Goal: Task Accomplishment & Management: Manage account settings

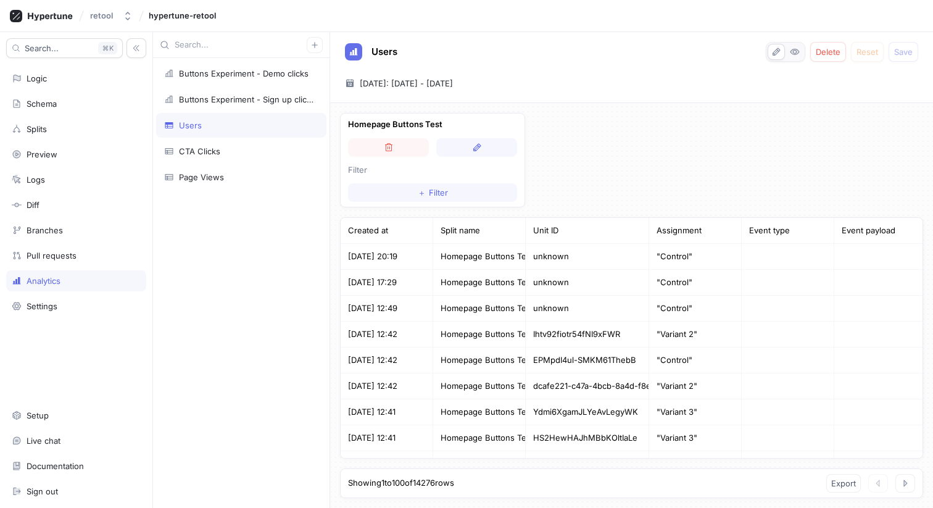
click at [387, 232] on div "Created at" at bounding box center [387, 231] width 93 height 26
click at [430, 85] on span "[DATE]: [DATE] - [DATE]" at bounding box center [406, 83] width 93 height 12
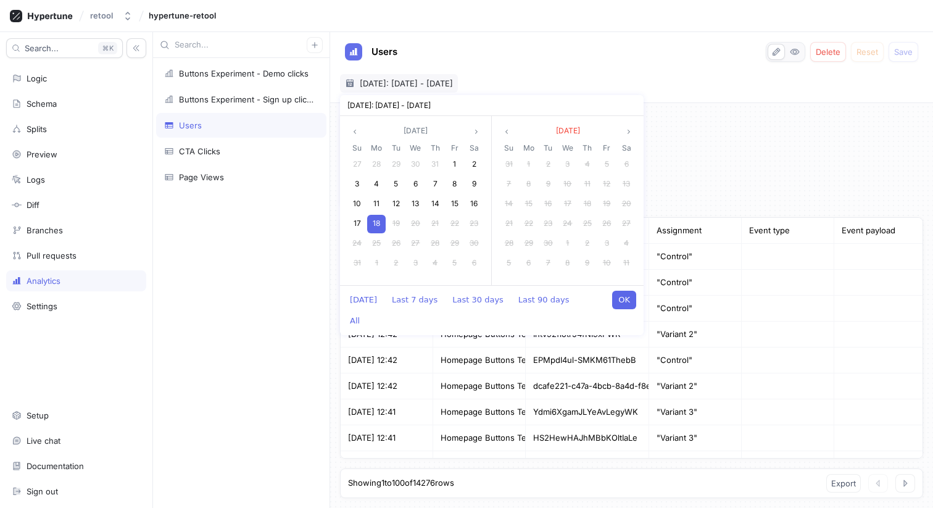
click at [624, 294] on button "OK" at bounding box center [624, 300] width 24 height 19
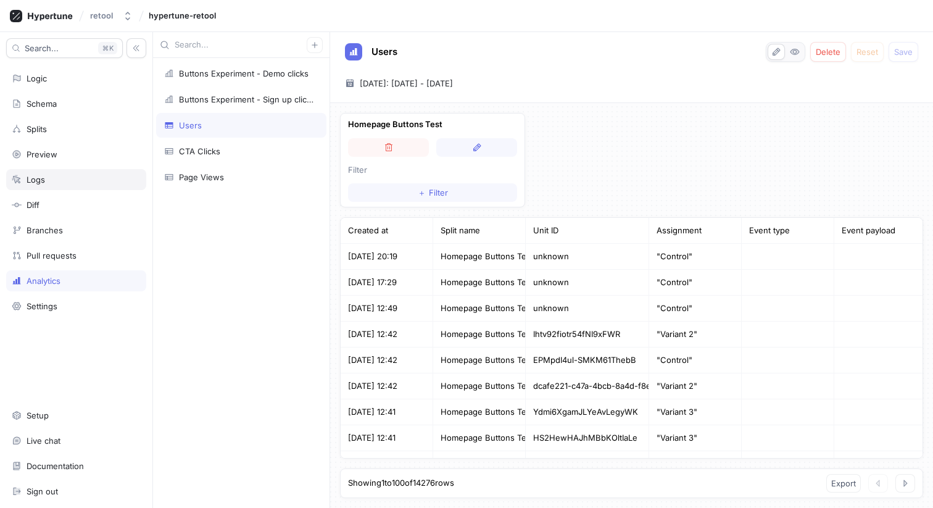
click at [57, 175] on div "Logs" at bounding box center [76, 180] width 129 height 10
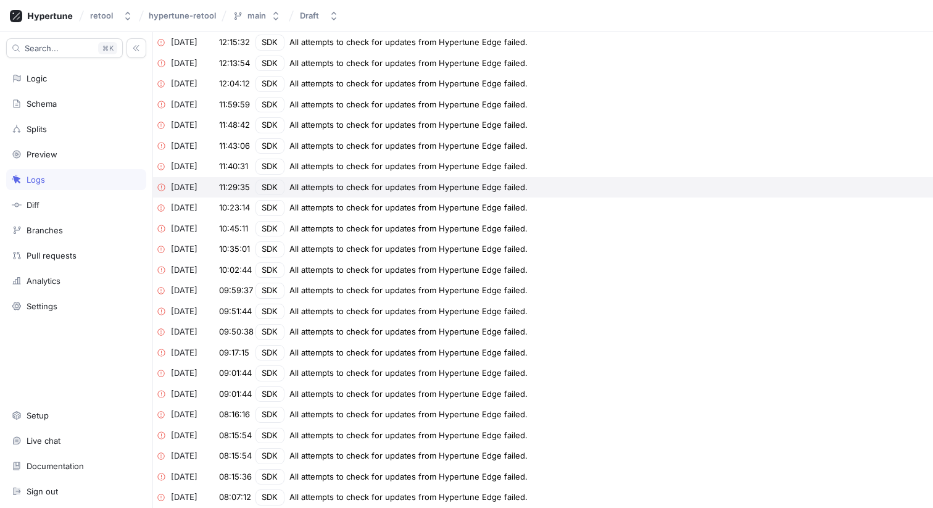
click at [312, 178] on div "2025-08-18 11:29:35 SDK All attempts to check for updates from Hypertune Edge f…" at bounding box center [543, 187] width 780 height 21
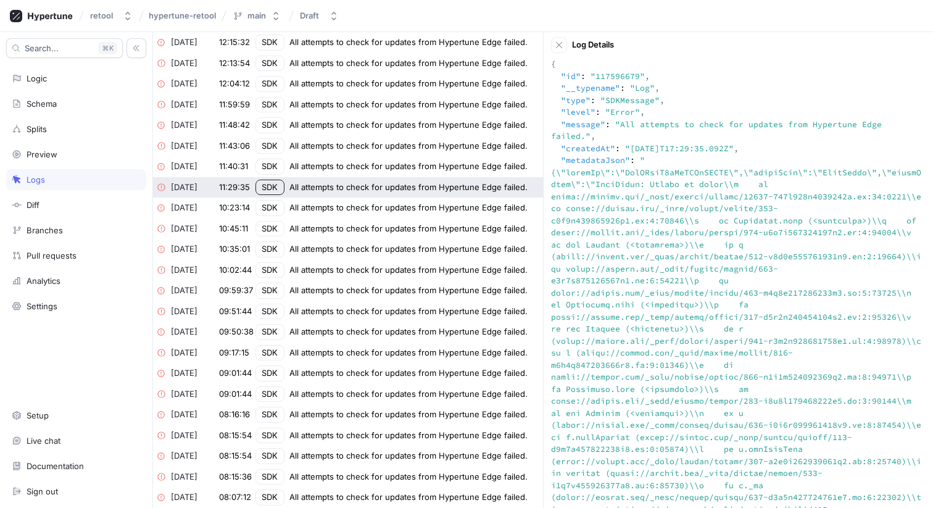
click at [31, 178] on div "Logs" at bounding box center [36, 180] width 19 height 10
click at [54, 281] on div "Analytics" at bounding box center [44, 281] width 34 height 10
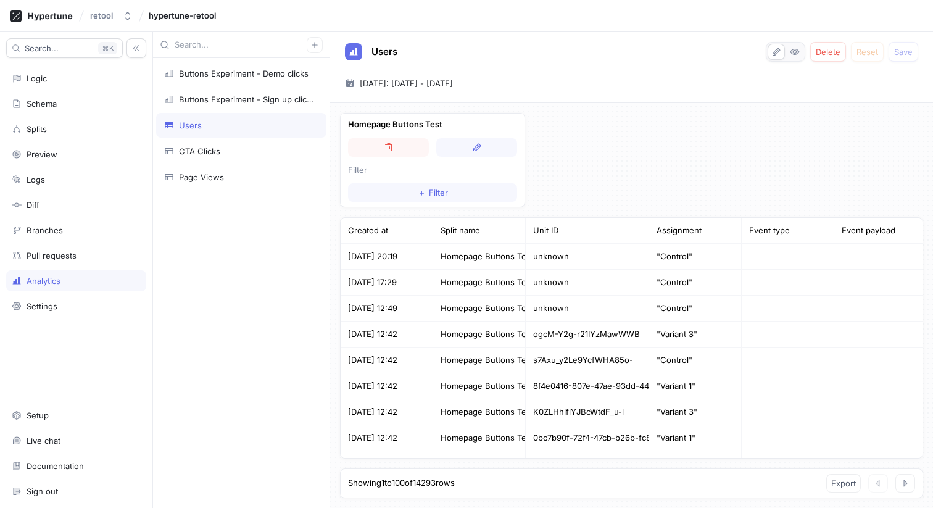
drag, startPoint x: 647, startPoint y: 226, endPoint x: 677, endPoint y: 221, distance: 30.6
click at [677, 221] on div "Created at Split name Unit ID Assignment Event type Event payload" at bounding box center [632, 231] width 582 height 26
click at [610, 327] on div "ogcM-Y2g-r21IYzMawWWB" at bounding box center [587, 334] width 123 height 26
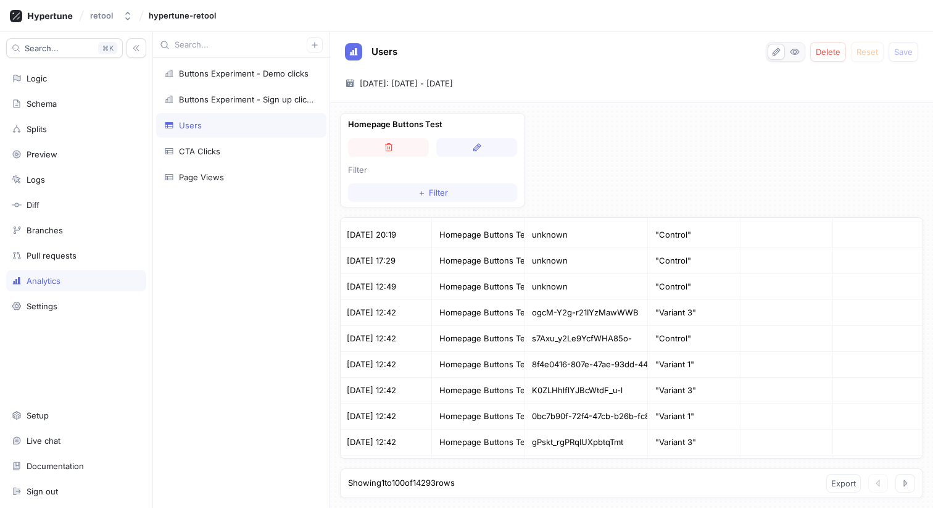
scroll to position [0, 1]
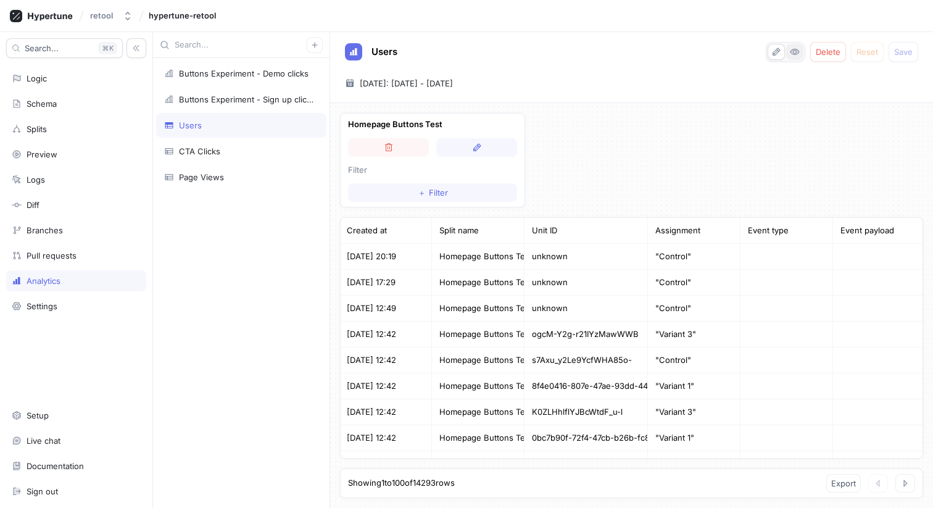
click at [790, 54] on icon "button" at bounding box center [795, 52] width 10 height 10
click at [627, 72] on div "Users Delete Reset Save 2025-08-18 ~ 2025-08-18 Today: 18 Aug 2025 - 18 Aug 2025" at bounding box center [631, 67] width 603 height 71
click at [573, 175] on div "Homepage Buttons Test Filter ＋ Filter Created at Split name Unit ID Assignment …" at bounding box center [631, 305] width 603 height 405
click at [605, 184] on div "Homepage Buttons Test Filter ＋ Filter Created at Split name Unit ID Assignment …" at bounding box center [631, 305] width 603 height 405
click at [563, 125] on div "Homepage Buttons Test Filter ＋ Filter Created at Split name Unit ID Assignment …" at bounding box center [631, 305] width 603 height 405
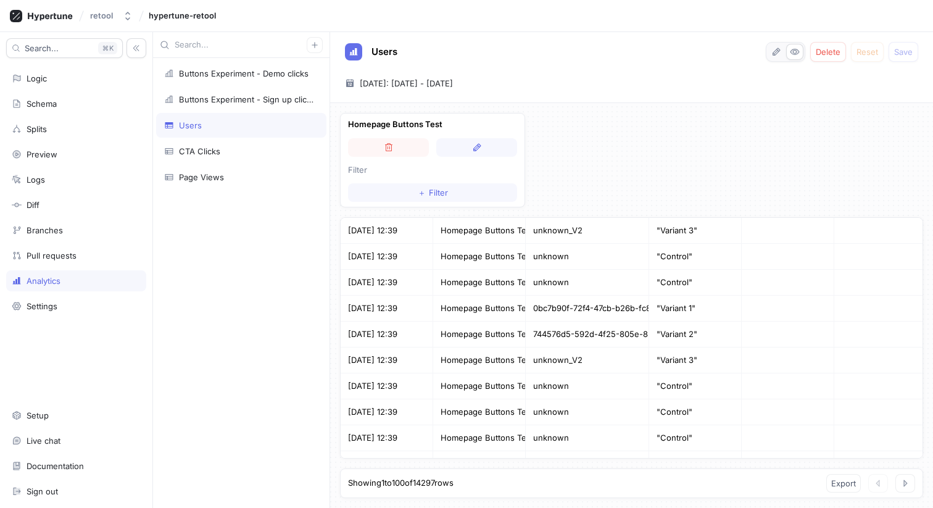
scroll to position [2387, 0]
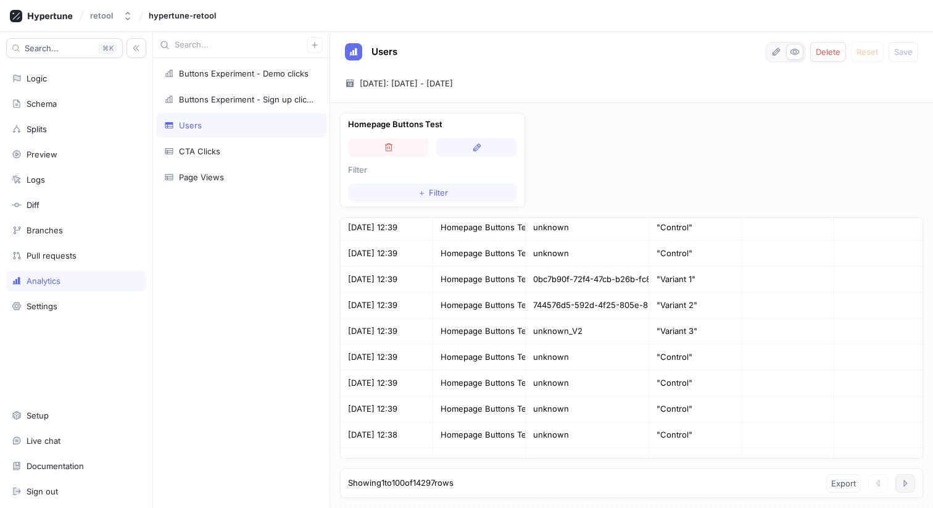
click at [907, 484] on icon "button" at bounding box center [905, 483] width 10 height 10
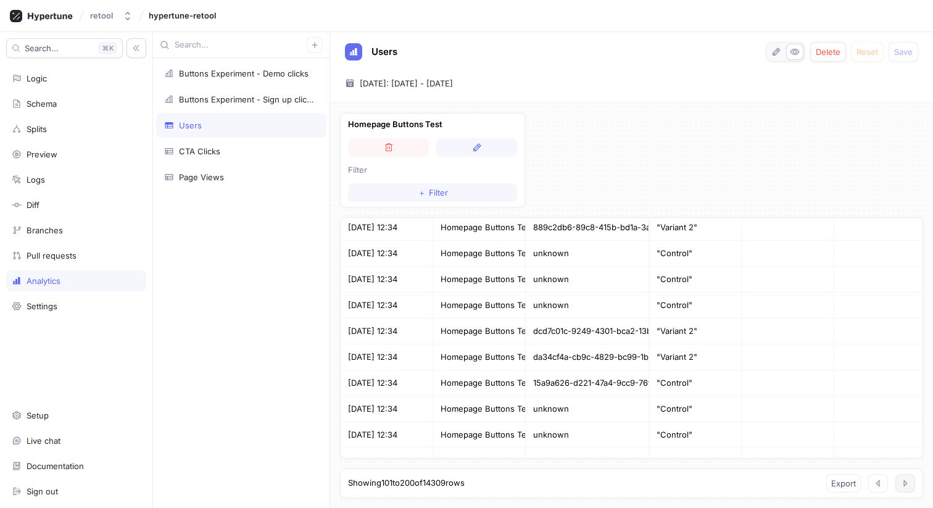
click at [904, 482] on icon "button" at bounding box center [905, 483] width 3 height 6
click at [874, 487] on icon "button" at bounding box center [878, 483] width 10 height 10
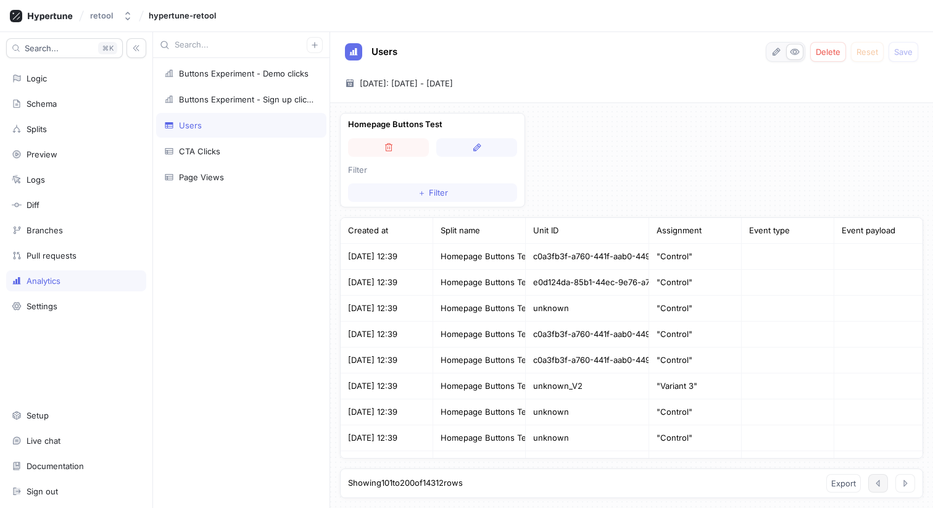
click at [875, 487] on icon "button" at bounding box center [878, 483] width 10 height 10
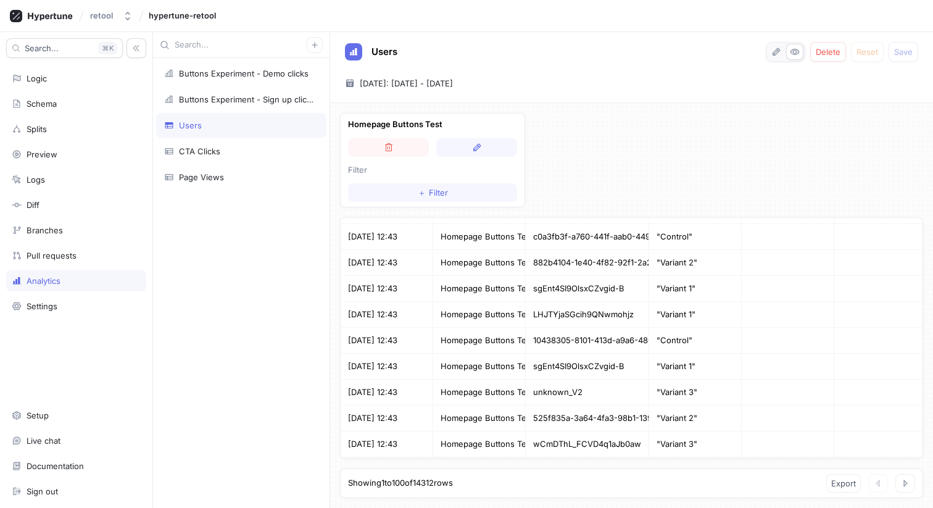
scroll to position [0, 0]
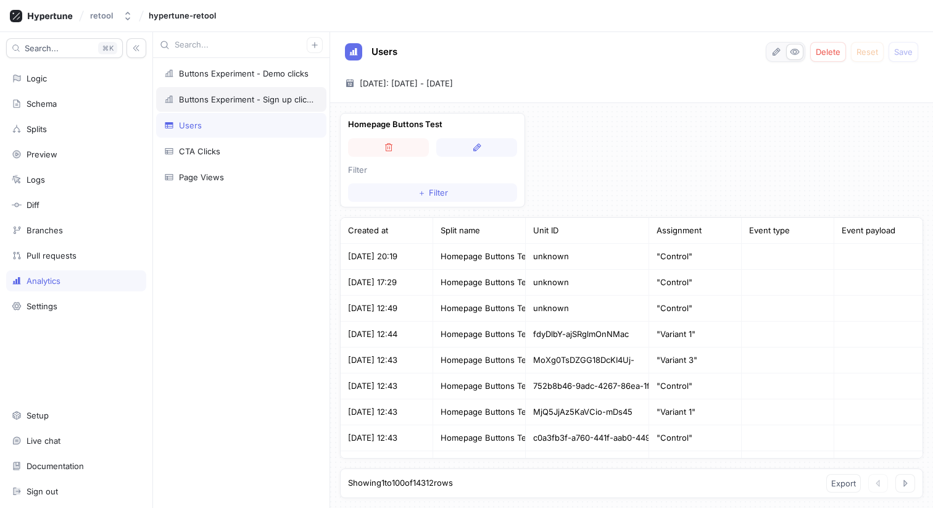
click at [238, 96] on div "Buttons Experiment - Sign up clicks" at bounding box center [246, 99] width 134 height 10
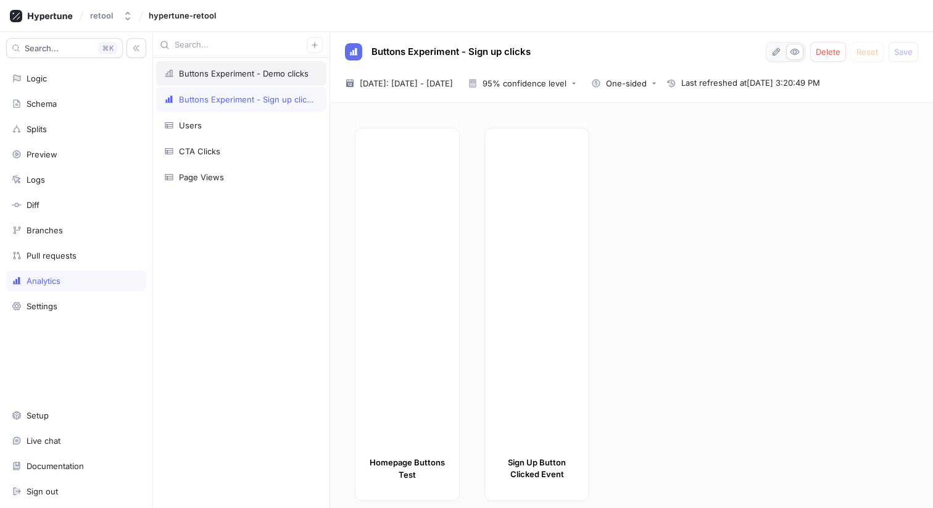
click at [242, 72] on div "Buttons Experiment - Demo clicks" at bounding box center [244, 73] width 130 height 10
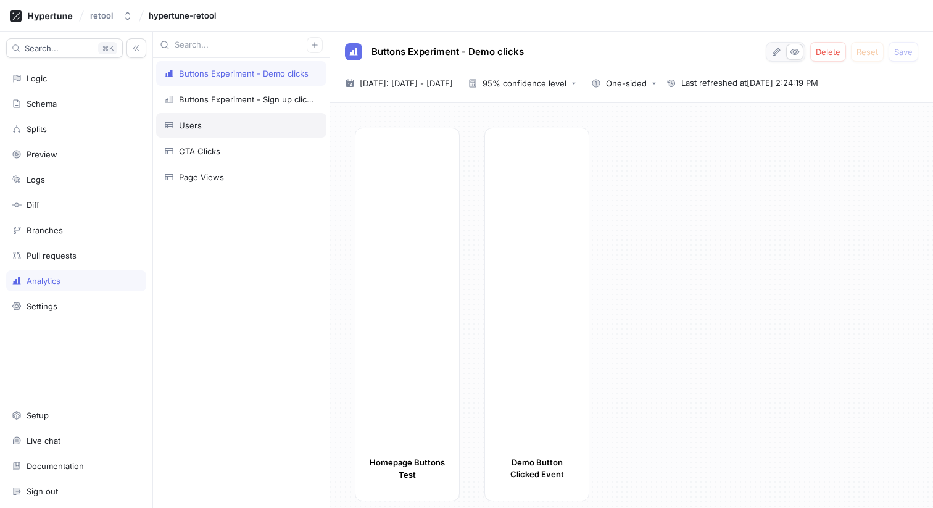
click at [220, 125] on div "Users" at bounding box center [241, 125] width 154 height 10
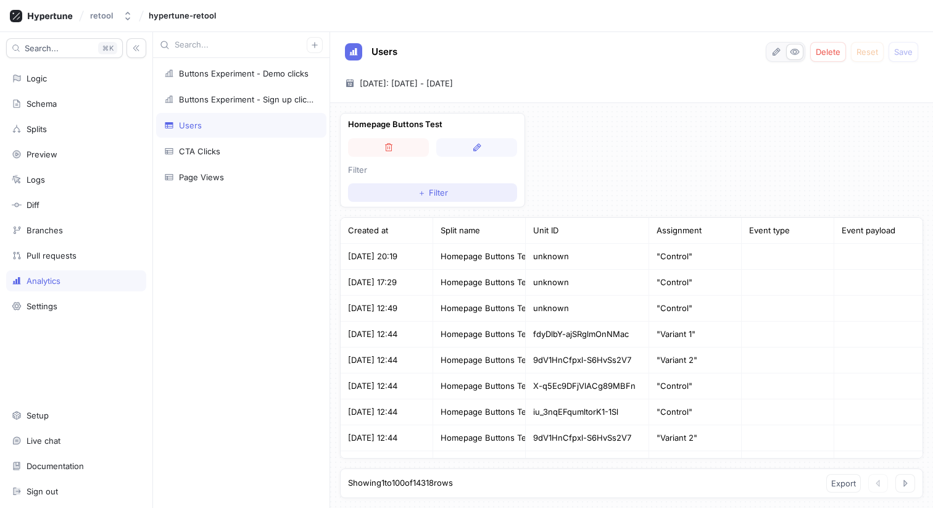
click at [425, 189] on span "＋" at bounding box center [422, 192] width 8 height 7
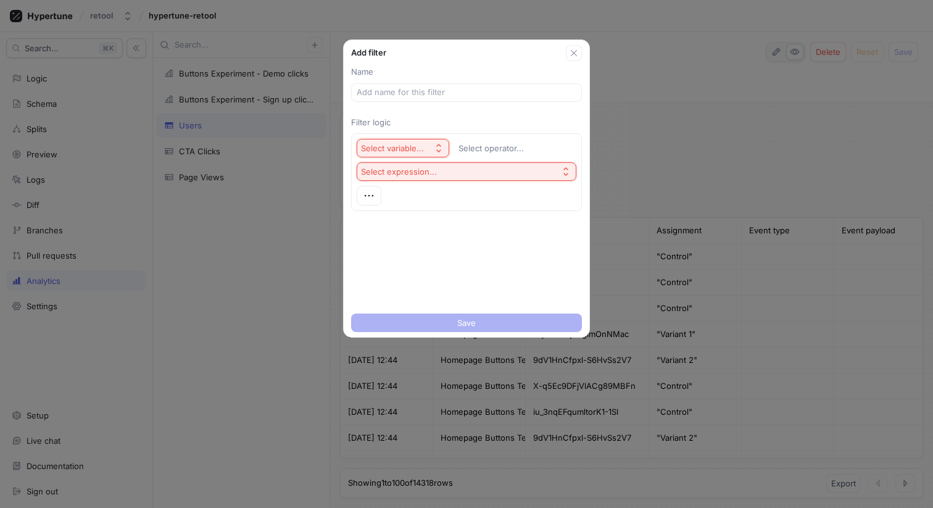
click at [412, 144] on div "Select variable..." at bounding box center [392, 148] width 63 height 10
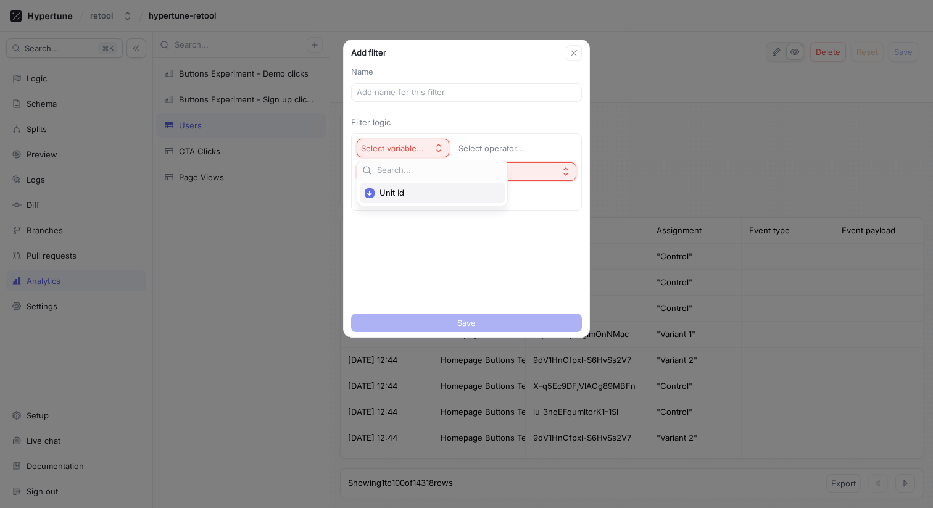
click at [394, 194] on span "Unit Id" at bounding box center [436, 193] width 114 height 10
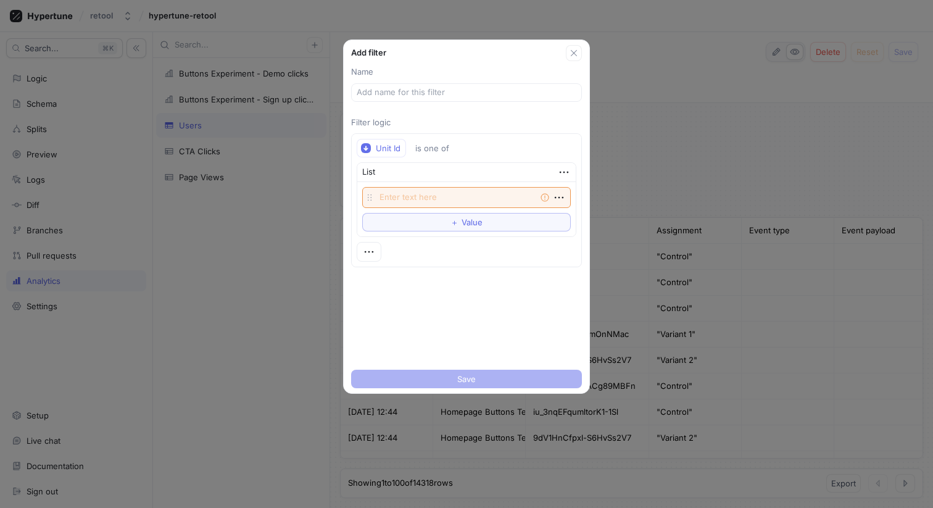
click at [372, 165] on div "List" at bounding box center [466, 172] width 218 height 19
click at [399, 201] on textarea at bounding box center [466, 197] width 209 height 21
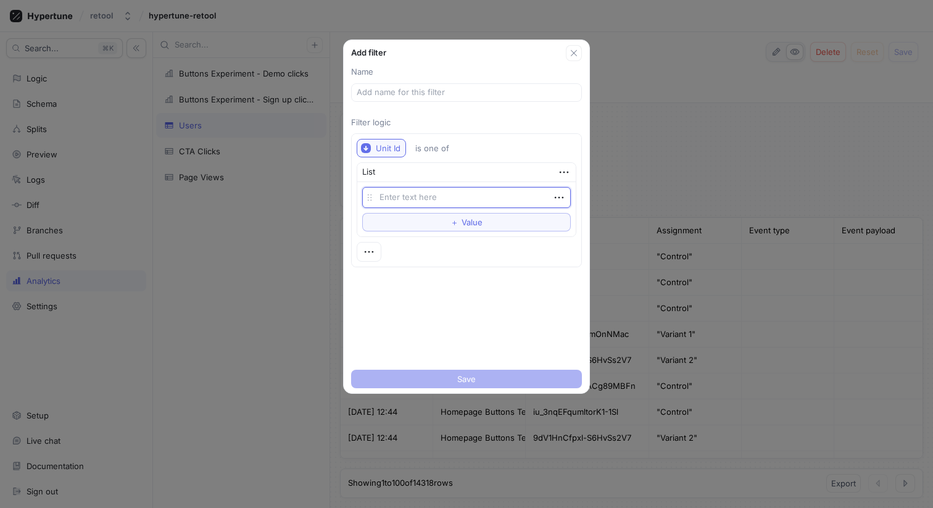
click at [394, 147] on div "Unit Id" at bounding box center [388, 148] width 25 height 10
type textarea "x"
click at [448, 260] on div "Unit Id is one of List Empty string To pick up a draggable item, press the spac…" at bounding box center [467, 200] width 220 height 123
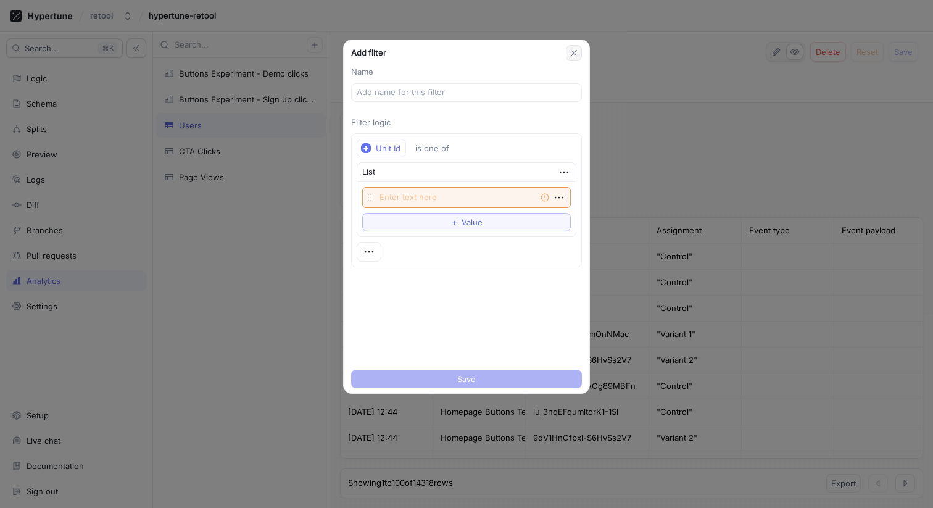
click at [574, 51] on icon "button" at bounding box center [574, 53] width 6 height 6
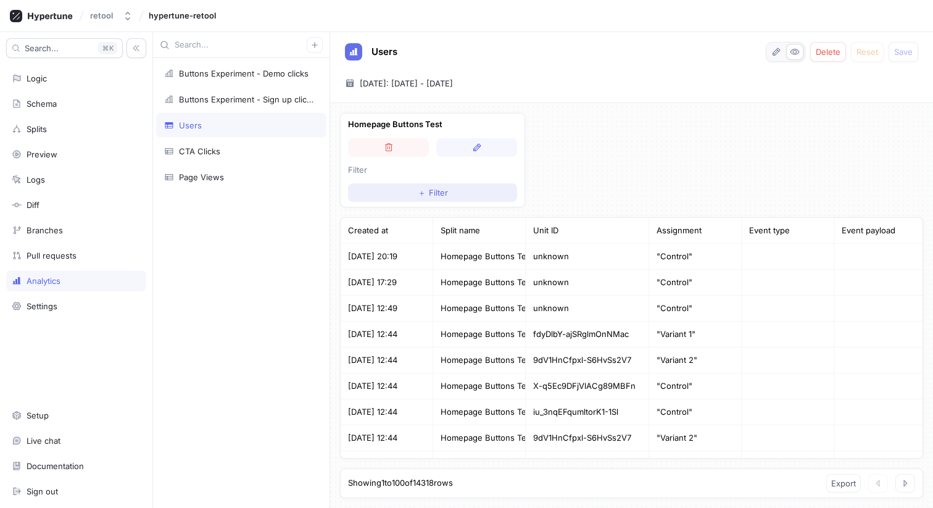
click at [412, 183] on button "＋ Filter" at bounding box center [432, 192] width 169 height 19
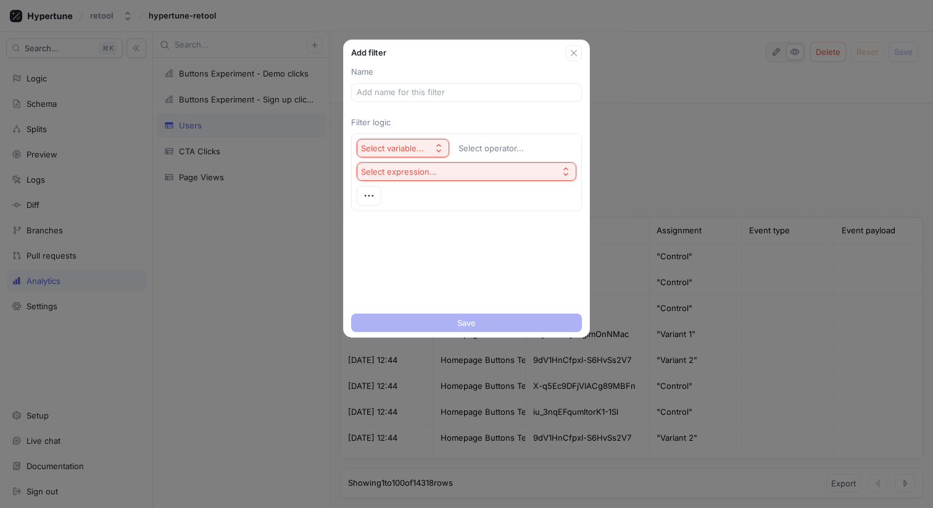
click at [389, 141] on button "Select variable..." at bounding box center [403, 148] width 93 height 19
click at [501, 285] on div "Name Filter logic Select variable... Select operator... Select expression..." at bounding box center [467, 184] width 246 height 247
click at [573, 52] on icon "button" at bounding box center [574, 53] width 10 height 10
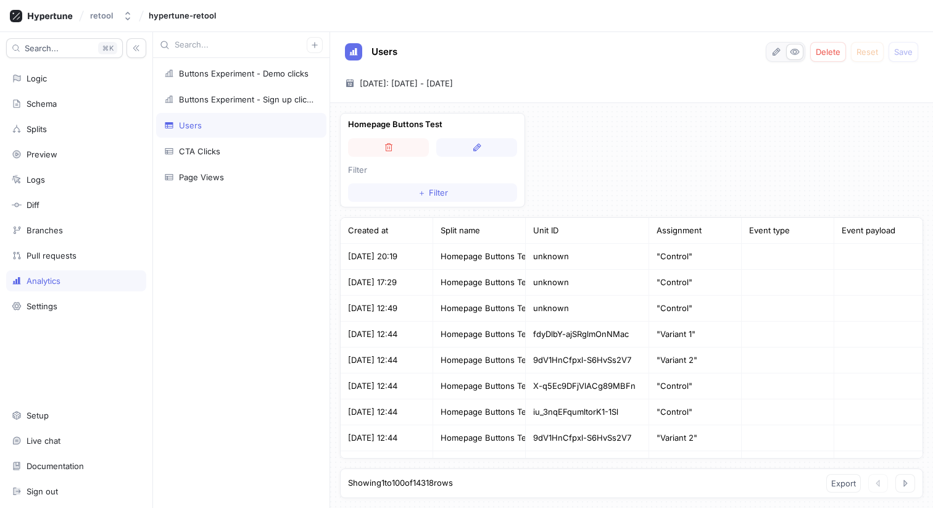
click at [573, 118] on div "Homepage Buttons Test Filter ＋ Filter Created at Split name Unit ID Assignment …" at bounding box center [631, 305] width 603 height 405
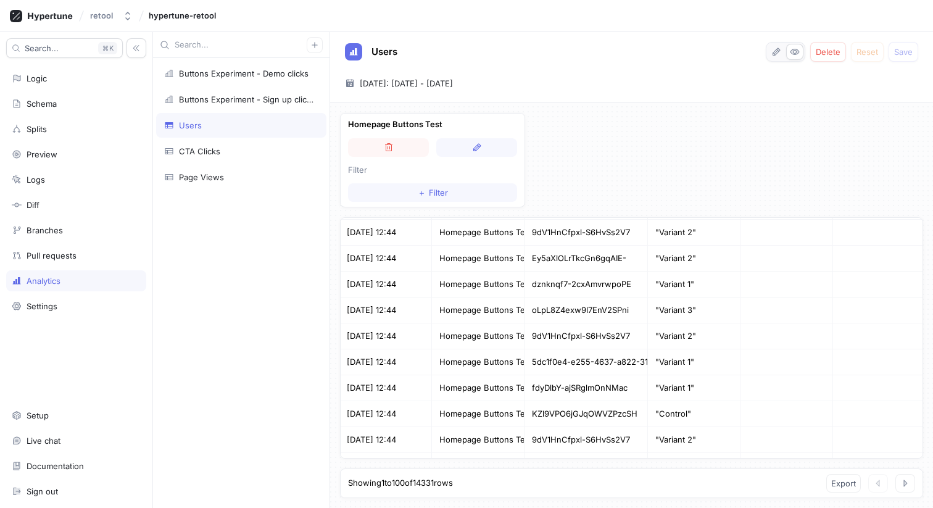
scroll to position [0, 1]
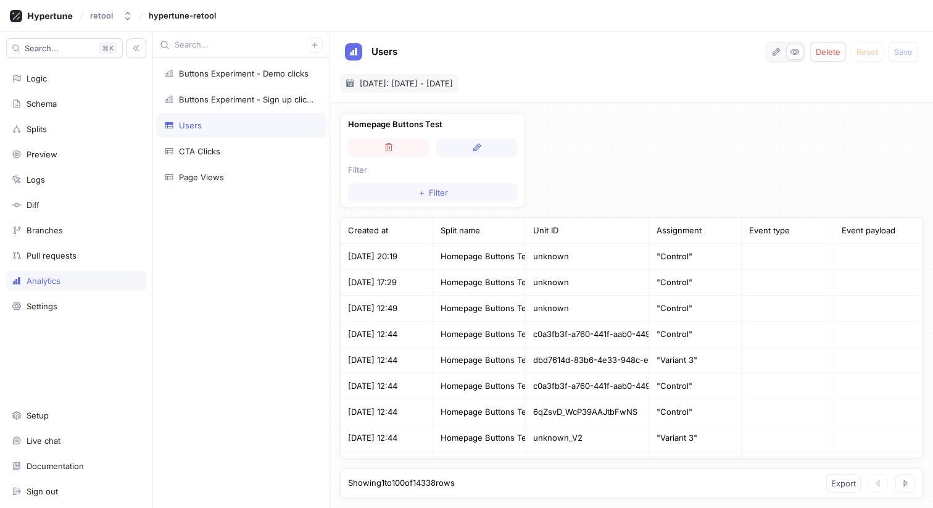
click at [436, 79] on span "[DATE]: [DATE] - [DATE]" at bounding box center [406, 83] width 93 height 12
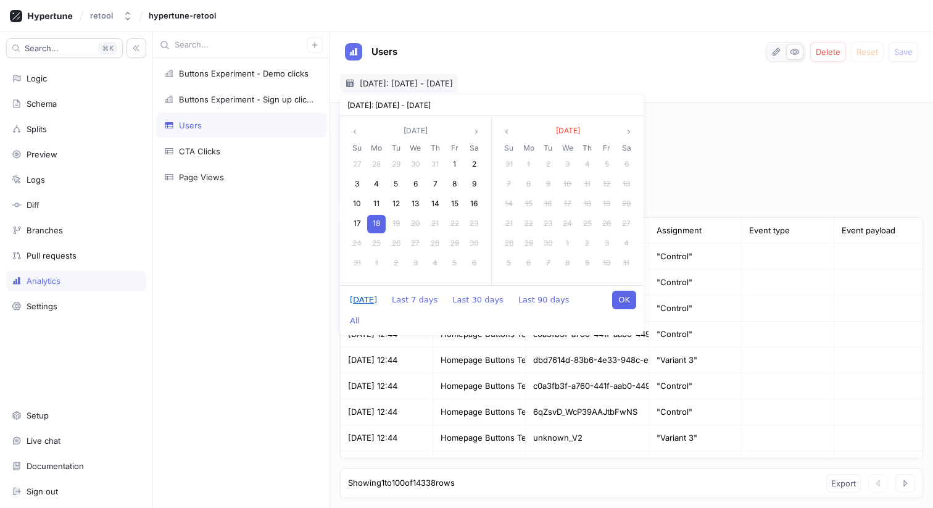
click at [367, 301] on button "Today" at bounding box center [363, 300] width 39 height 19
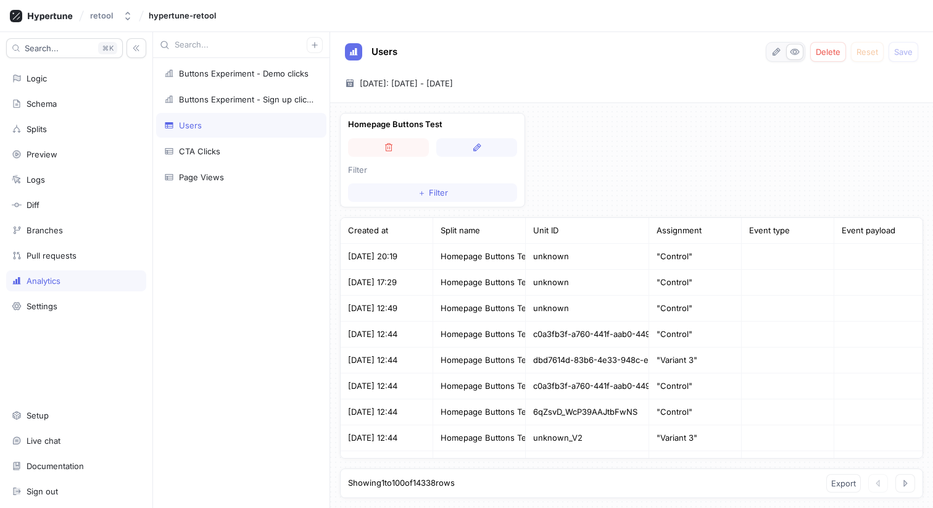
click at [587, 183] on div "Homepage Buttons Test Filter ＋ Filter Created at Split name Unit ID Assignment …" at bounding box center [631, 305] width 603 height 405
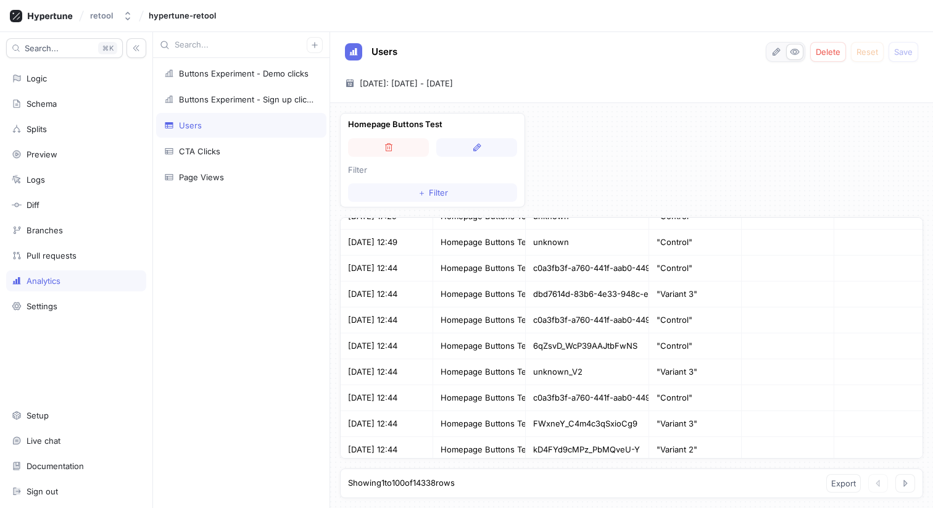
scroll to position [67, 2]
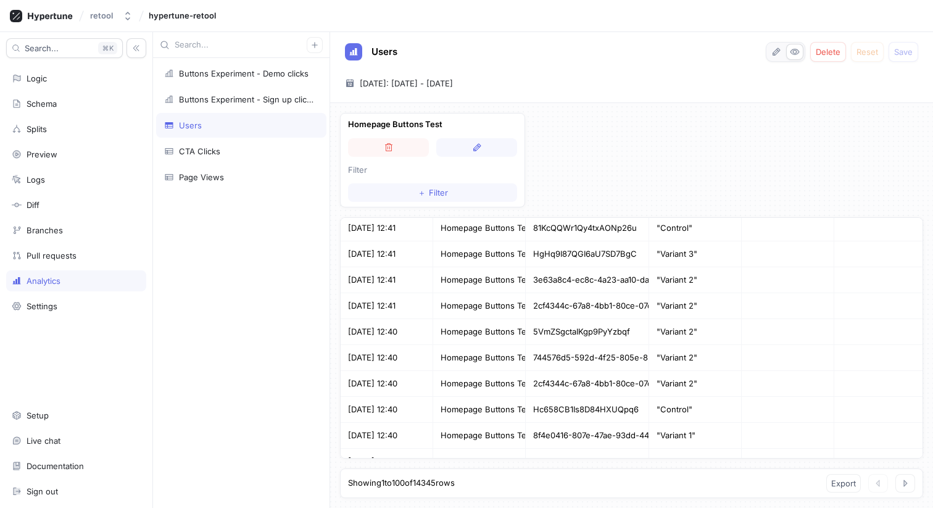
scroll to position [2387, 0]
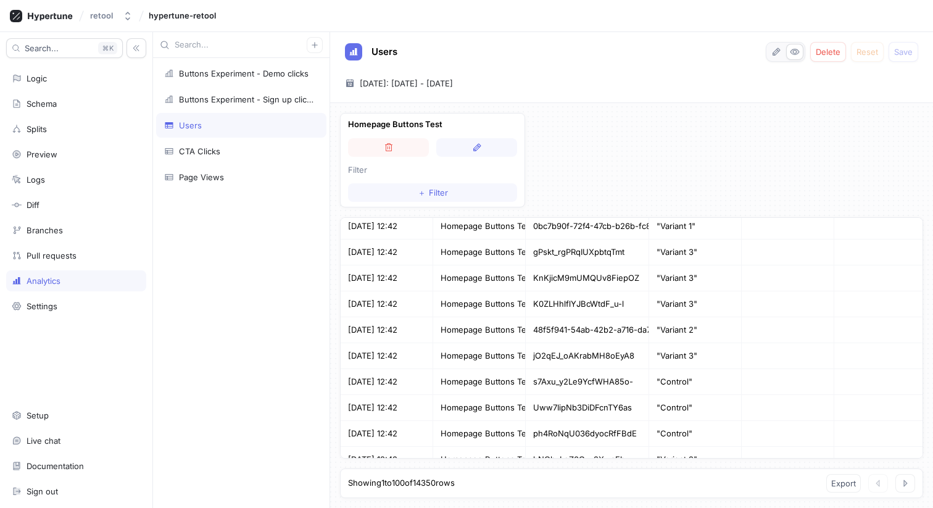
scroll to position [1682, 0]
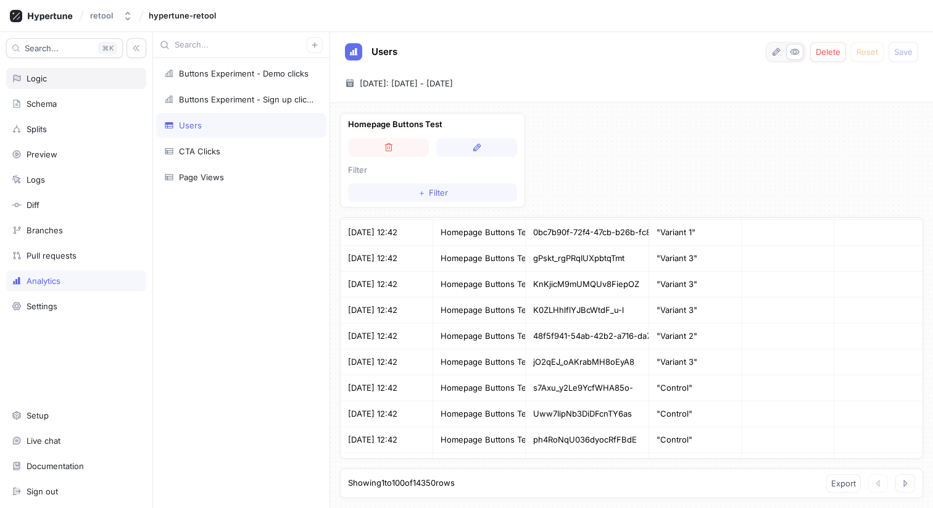
click at [65, 82] on div "Logic" at bounding box center [76, 78] width 129 height 10
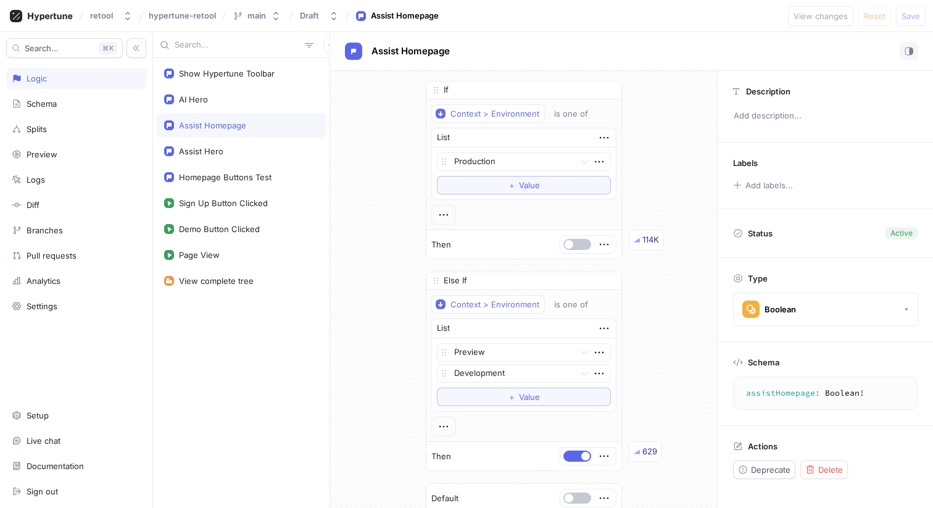
click at [402, 154] on div "If Context > Environment is one of List Production To pick up a draggable item,…" at bounding box center [523, 312] width 387 height 482
click at [223, 179] on div "Homepage Buttons Test" at bounding box center [225, 177] width 93 height 10
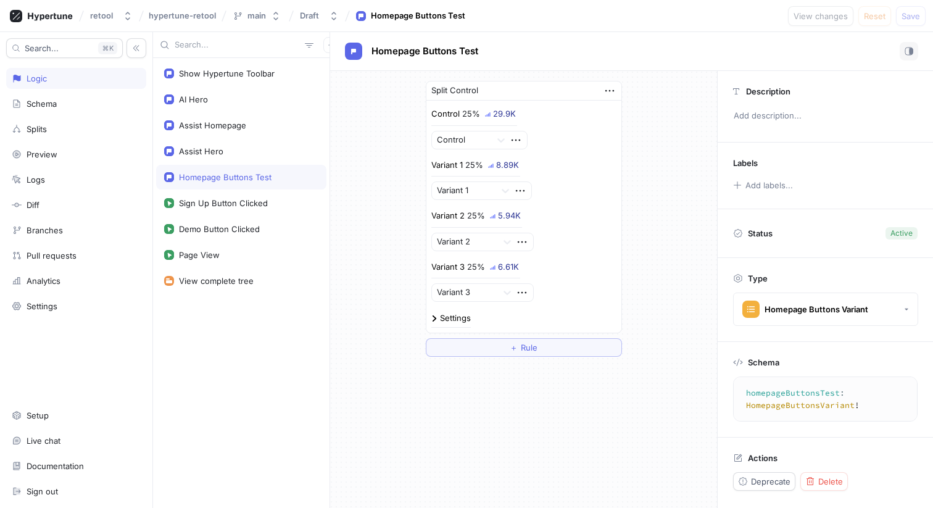
type textarea "homepageButtonsTest: HomepageButtonsVariant!"
click at [373, 149] on div "Split Control Control 25% 29.9K Control Variant 1 25% 8.89K Variant 1 Variant 2…" at bounding box center [523, 219] width 387 height 296
click at [62, 276] on div "Analytics" at bounding box center [76, 281] width 129 height 10
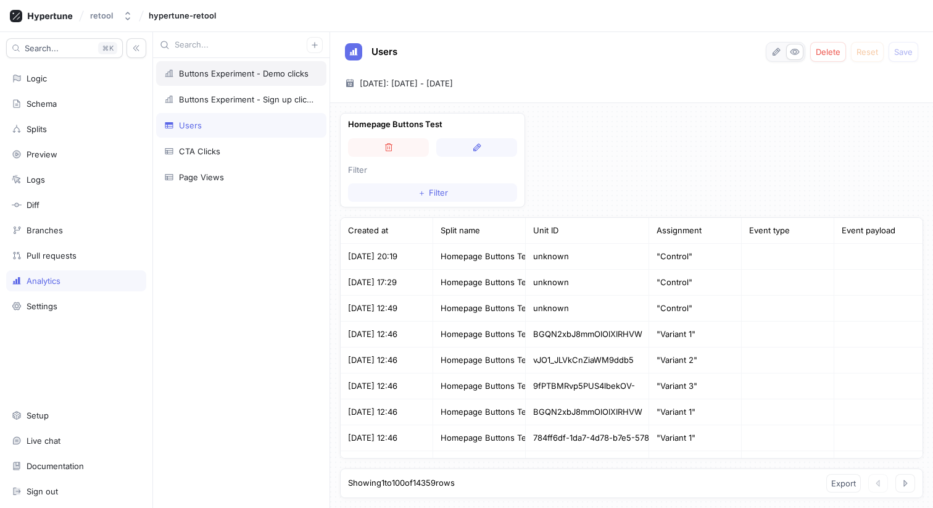
click at [225, 77] on div "Buttons Experiment - Demo clicks" at bounding box center [244, 73] width 130 height 10
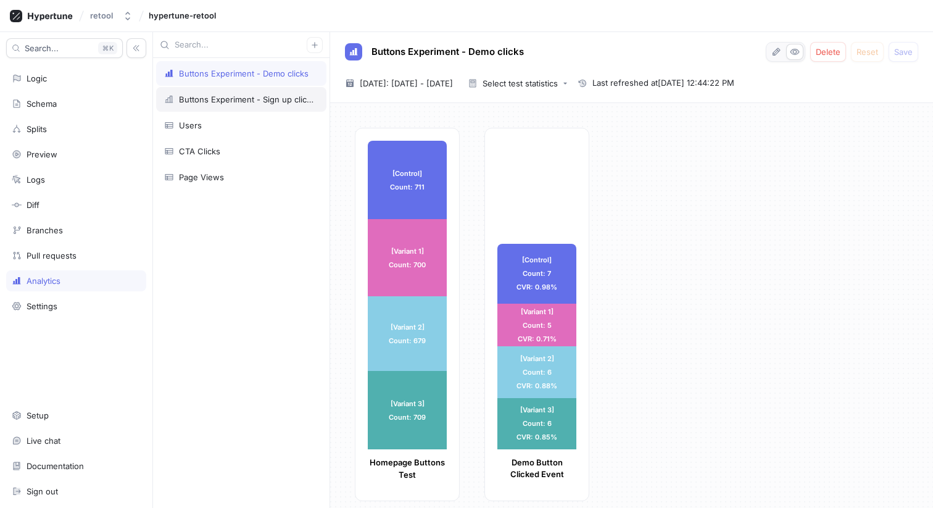
click at [220, 96] on div "Buttons Experiment - Sign up clicks" at bounding box center [246, 99] width 134 height 10
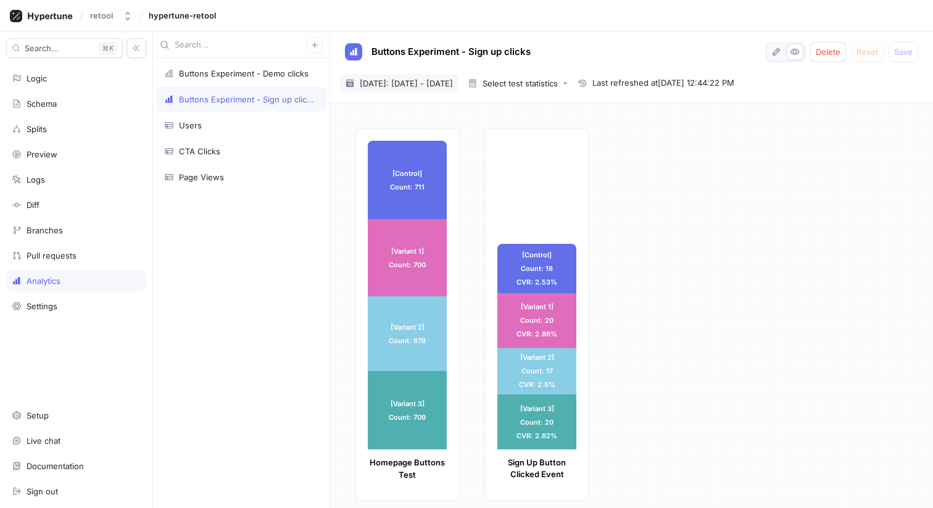
click at [419, 85] on span "[DATE]: [DATE] - [DATE]" at bounding box center [406, 83] width 93 height 12
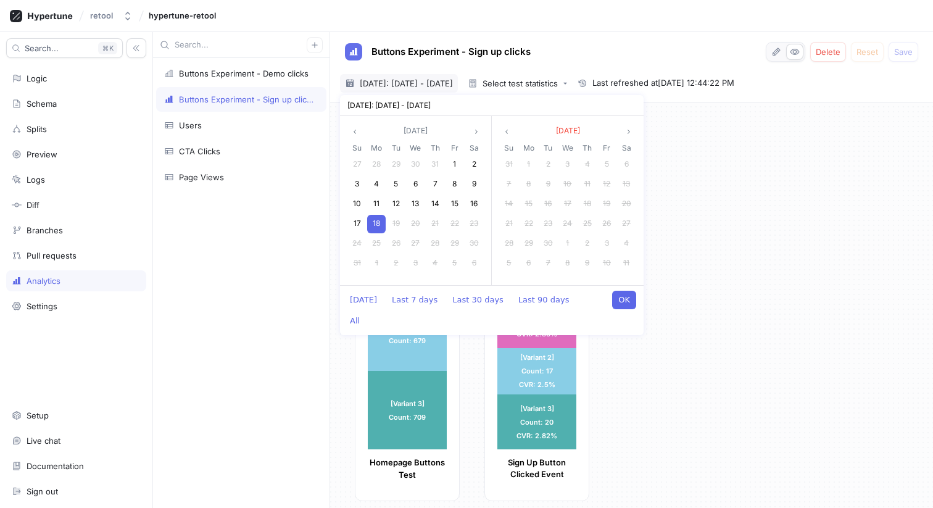
click at [373, 215] on div "18" at bounding box center [376, 224] width 19 height 19
click at [689, 271] on div "[Control] Count: 711 [Control] Count: 711 [Variant 1] Count: 700 [Variant 1] Co…" at bounding box center [639, 318] width 568 height 381
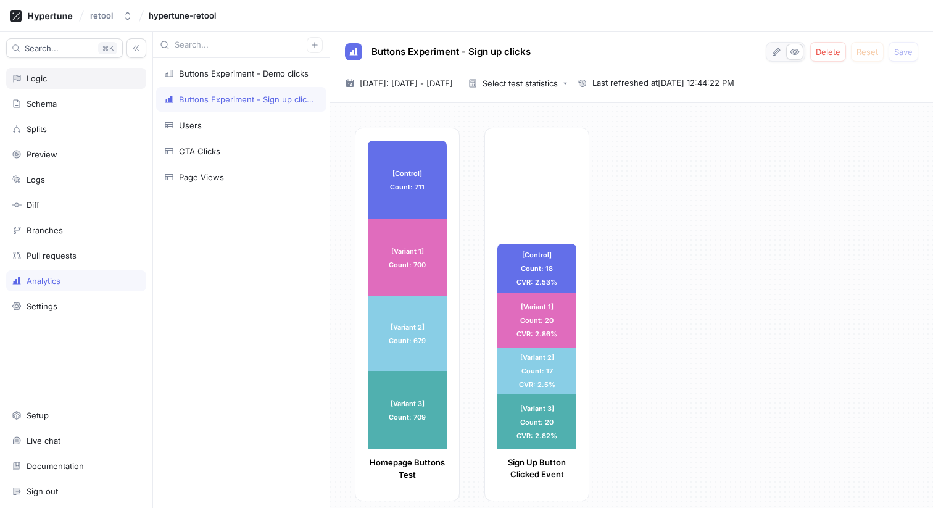
click at [54, 77] on div "Logic" at bounding box center [76, 78] width 129 height 10
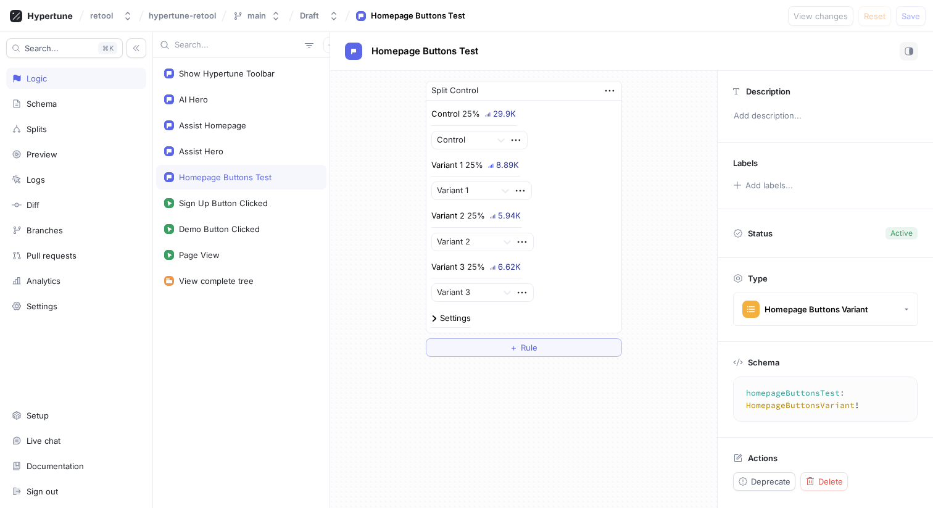
click at [443, 308] on div at bounding box center [523, 307] width 185 height 10
click at [444, 314] on div "Settings" at bounding box center [455, 318] width 31 height 8
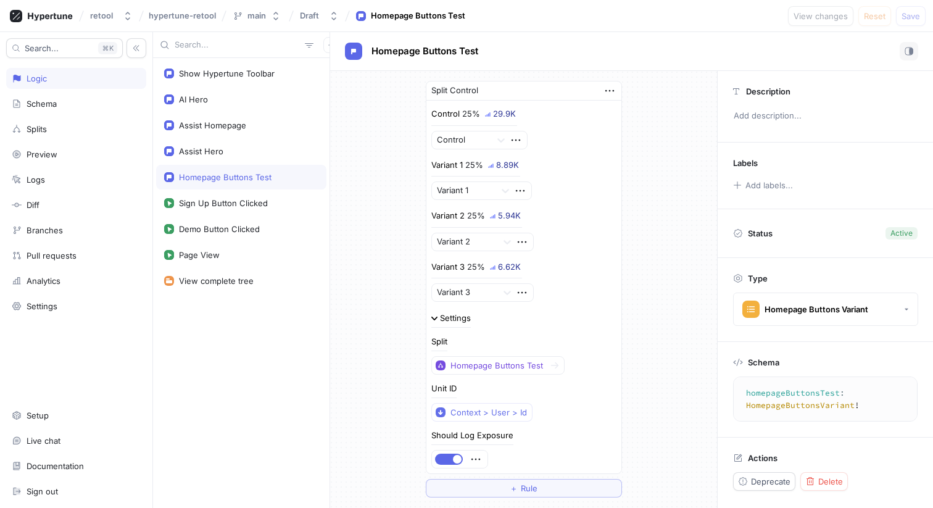
click at [444, 314] on div "Settings" at bounding box center [455, 318] width 31 height 8
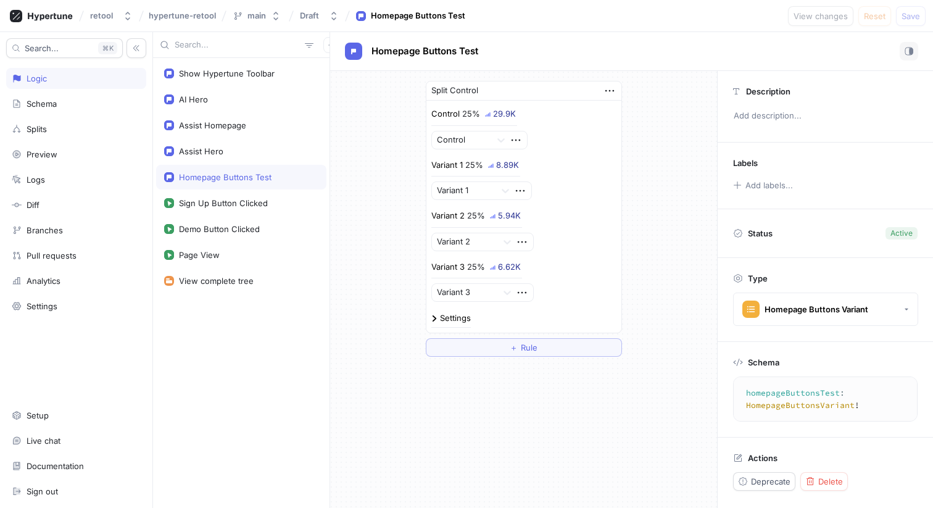
click at [496, 114] on div "29.9K" at bounding box center [504, 114] width 23 height 8
click at [610, 88] on icon "button" at bounding box center [610, 91] width 14 height 14
click at [389, 160] on div "Split Control Control 25% 29.9K Control Variant 1 25% 8.89K Variant 1 Variant 2…" at bounding box center [523, 219] width 387 height 296
click at [505, 165] on div "8.90K" at bounding box center [507, 165] width 23 height 8
click at [213, 207] on div "Sign Up Button Clicked" at bounding box center [223, 203] width 89 height 10
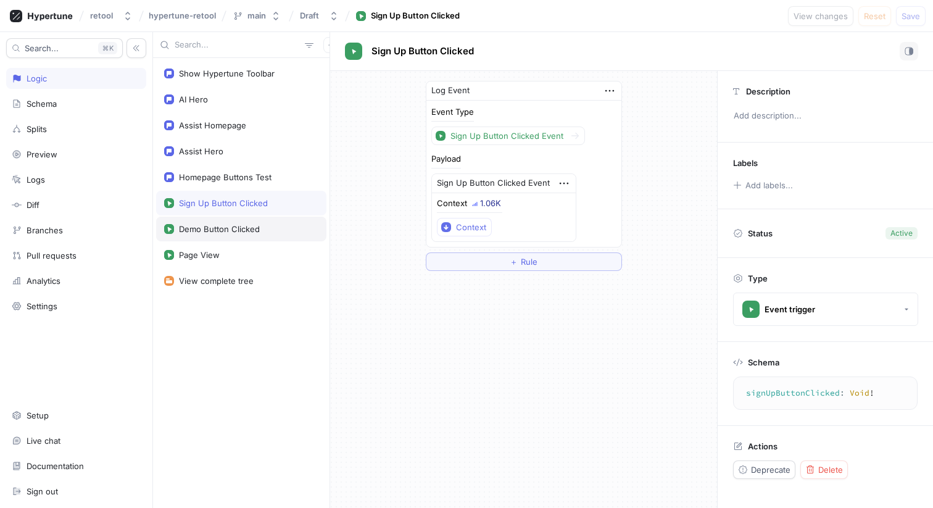
click at [212, 225] on div "Demo Button Clicked" at bounding box center [219, 229] width 81 height 10
click at [214, 206] on div "Sign Up Button Clicked" at bounding box center [223, 203] width 89 height 10
type textarea "signUpButtonClicked: Void!"
click at [50, 281] on div "Analytics" at bounding box center [44, 281] width 34 height 10
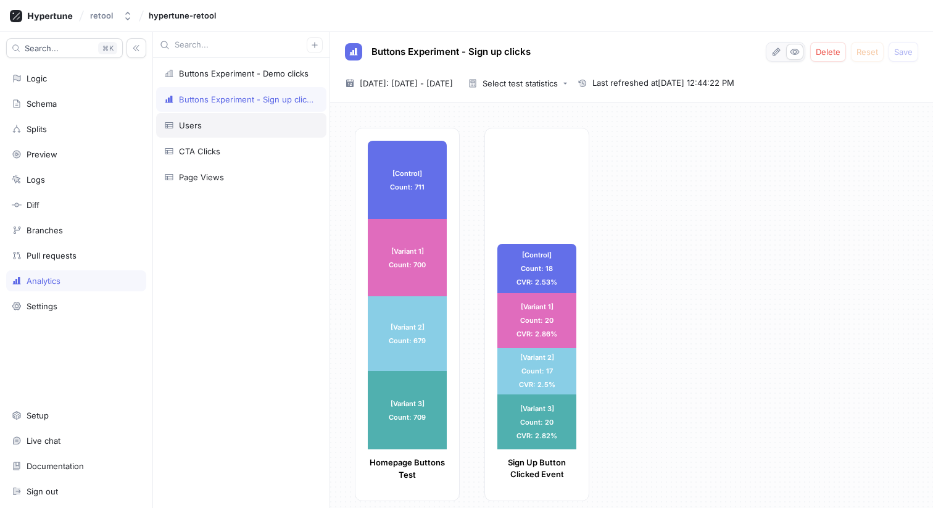
click at [202, 131] on div "Users" at bounding box center [241, 125] width 170 height 25
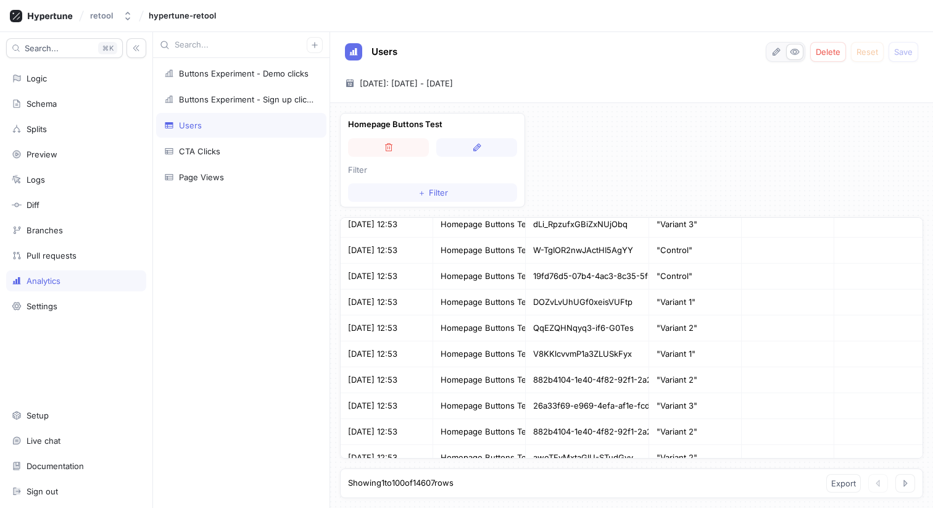
scroll to position [2387, 0]
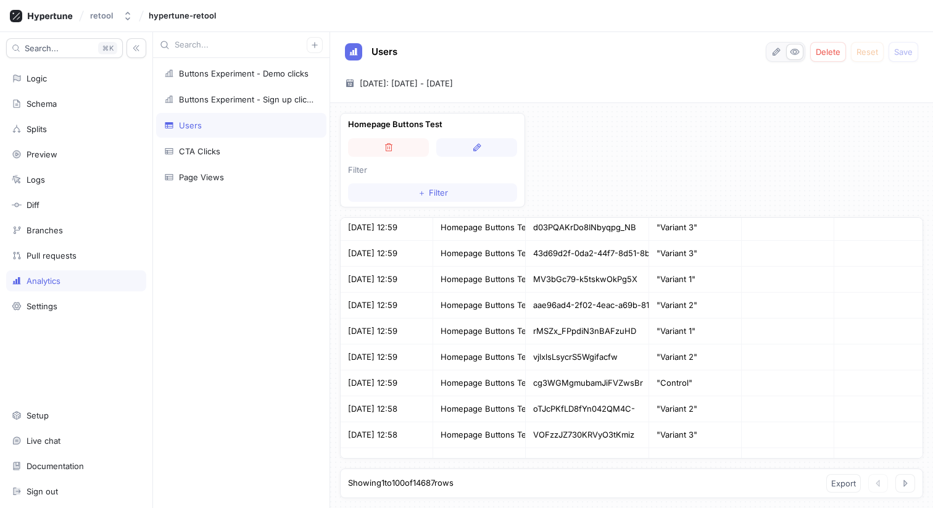
click at [454, 32] on div "Users Delete Reset Save [DATE] ~ [DATE] [DATE]: [DATE] - [DATE]" at bounding box center [631, 67] width 603 height 71
click at [54, 310] on div "Settings" at bounding box center [42, 306] width 31 height 10
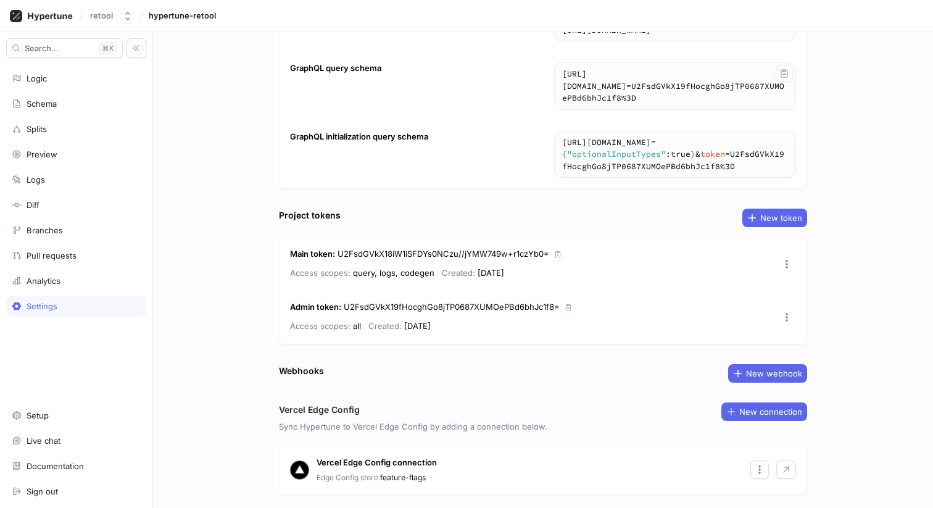
scroll to position [147, 0]
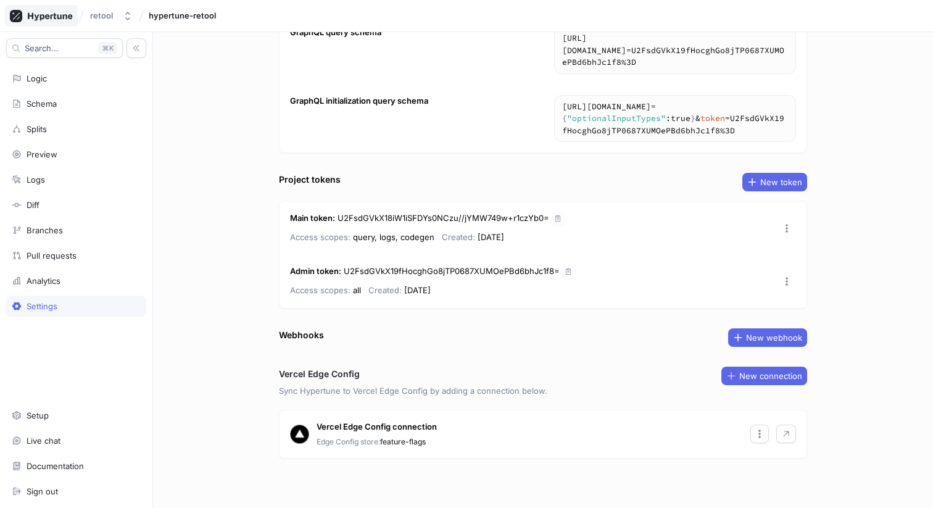
click at [60, 11] on icon at bounding box center [41, 16] width 63 height 12
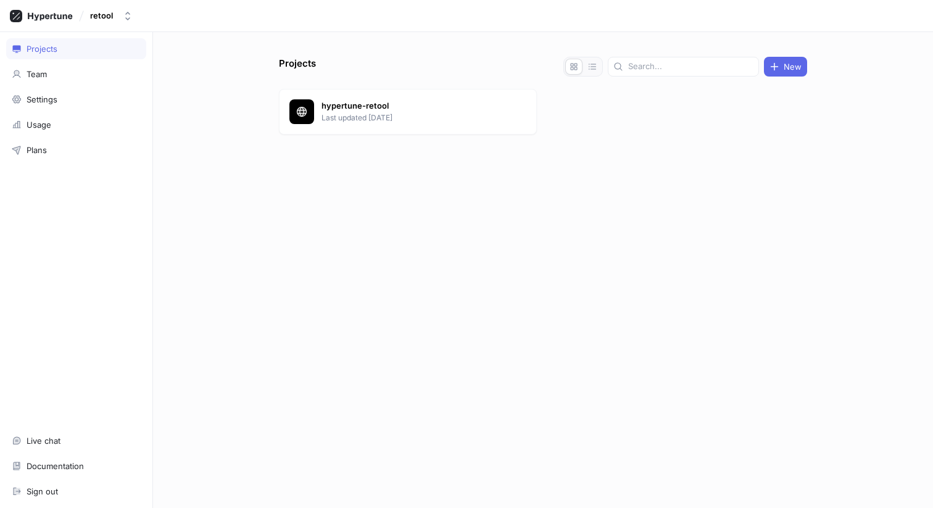
click at [42, 61] on div "Projects Team Settings Usage Plans Live chat Documentation Sign out" at bounding box center [76, 270] width 153 height 476
click at [41, 73] on div "Team" at bounding box center [37, 74] width 20 height 10
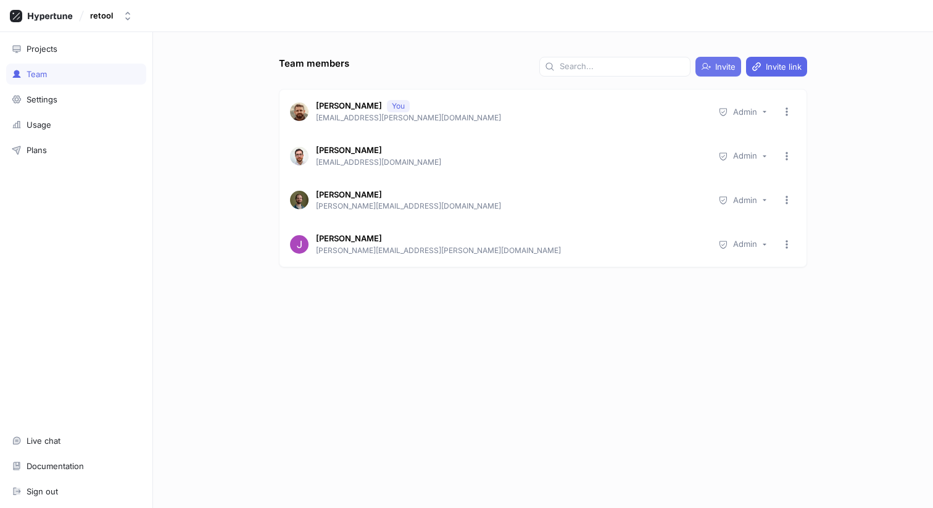
click at [724, 63] on span "Invite" at bounding box center [725, 66] width 20 height 7
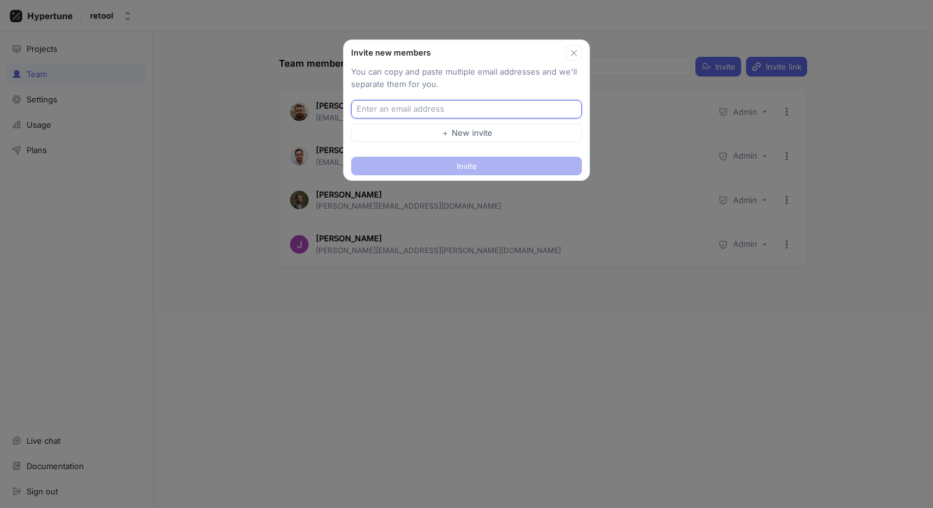
paste input "[EMAIL_ADDRESS][DOMAIN_NAME]"
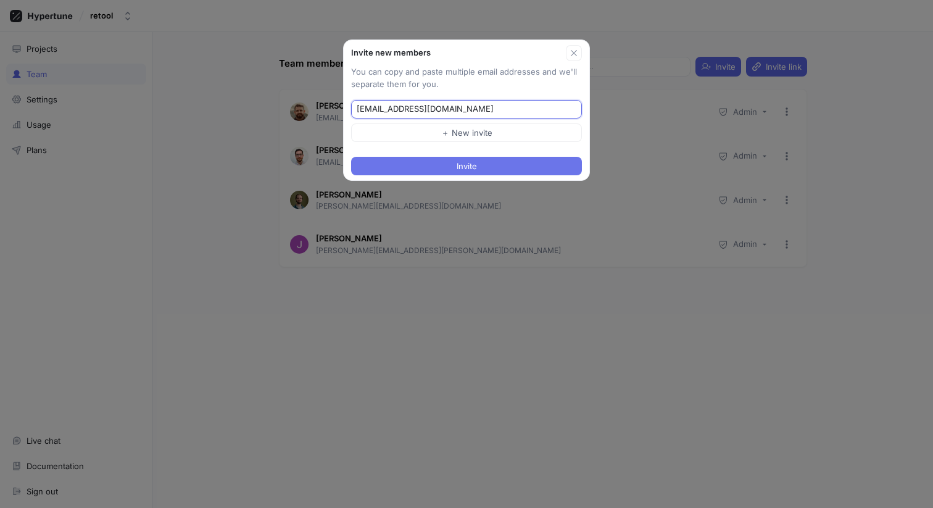
type input "[EMAIL_ADDRESS][DOMAIN_NAME]"
click at [462, 168] on span "Invite" at bounding box center [467, 165] width 20 height 7
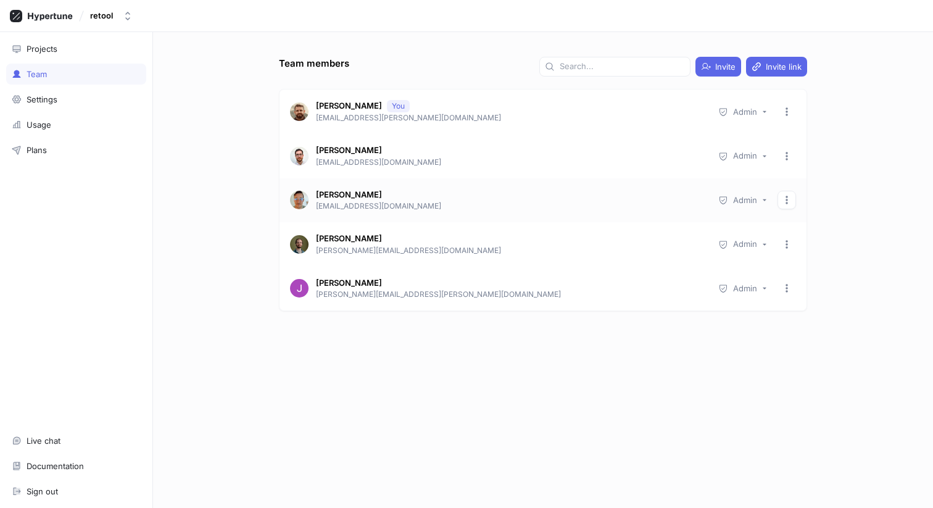
click at [787, 196] on icon "button" at bounding box center [787, 200] width 10 height 10
click at [569, 374] on div "Team members Invite Invite link [PERSON_NAME] [PERSON_NAME] [PERSON_NAME][EMAIL…" at bounding box center [543, 282] width 538 height 451
click at [754, 285] on div "Admin" at bounding box center [745, 288] width 24 height 10
click at [748, 373] on span "Viewer" at bounding box center [757, 378] width 44 height 10
click at [750, 199] on div "Admin" at bounding box center [745, 200] width 24 height 10
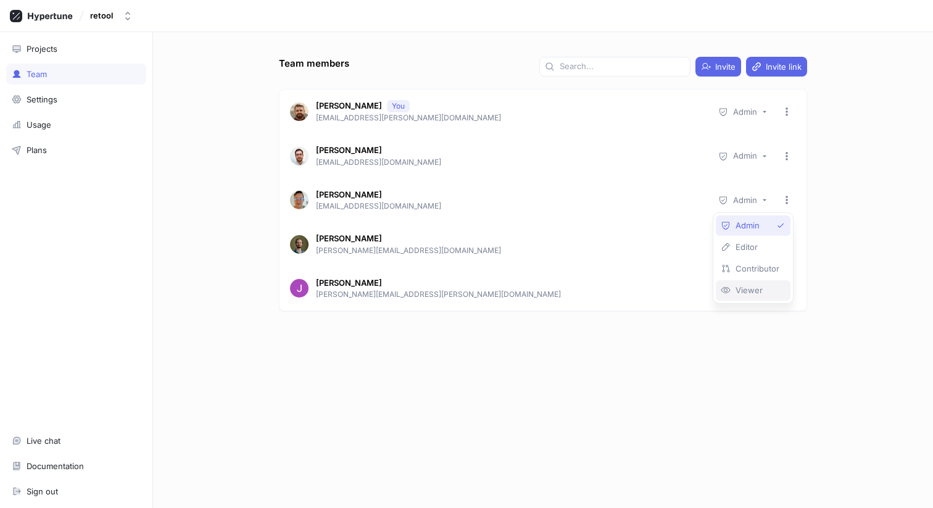
click at [755, 284] on div "Viewer" at bounding box center [753, 290] width 75 height 20
click at [830, 265] on div "Team members Invite Invite link [PERSON_NAME] [PERSON_NAME][EMAIL_ADDRESS][PERS…" at bounding box center [543, 270] width 780 height 476
click at [736, 201] on div "Viewer" at bounding box center [743, 200] width 27 height 10
click at [845, 265] on div "Team members Invite Invite link [PERSON_NAME] [PERSON_NAME][EMAIL_ADDRESS][PERS…" at bounding box center [543, 270] width 780 height 476
click at [225, 111] on div "Team members Invite Invite link [PERSON_NAME] [PERSON_NAME][EMAIL_ADDRESS][PERS…" at bounding box center [543, 270] width 780 height 476
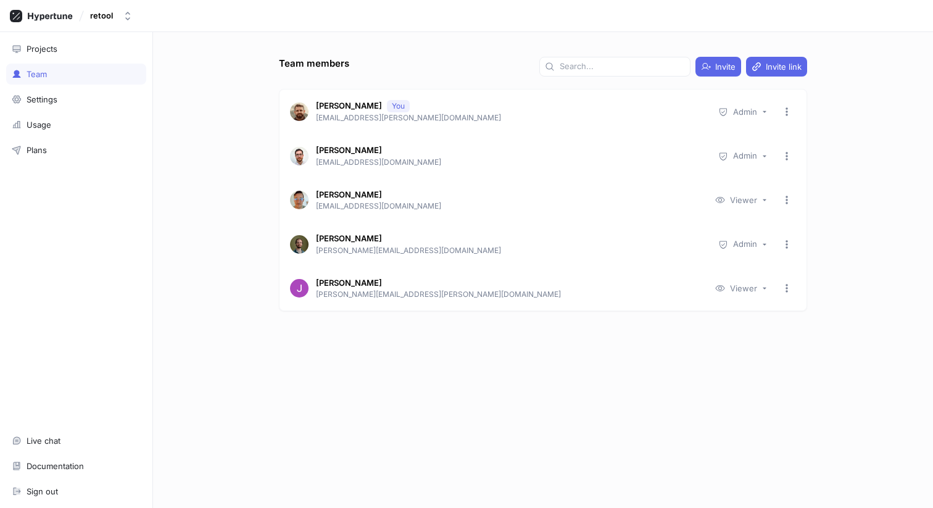
click at [376, 402] on div "Team members Invite Invite link [PERSON_NAME] [PERSON_NAME][EMAIL_ADDRESS][PERS…" at bounding box center [543, 282] width 538 height 451
click at [226, 154] on div "Team members Invite Invite link [PERSON_NAME] [PERSON_NAME][EMAIL_ADDRESS][PERS…" at bounding box center [543, 270] width 780 height 476
click at [179, 294] on div "Team members Invite Invite link [PERSON_NAME] [PERSON_NAME][EMAIL_ADDRESS][PERS…" at bounding box center [543, 270] width 780 height 476
click at [191, 62] on div "Team members Invite Invite link [PERSON_NAME] [PERSON_NAME][EMAIL_ADDRESS][PERS…" at bounding box center [543, 270] width 780 height 476
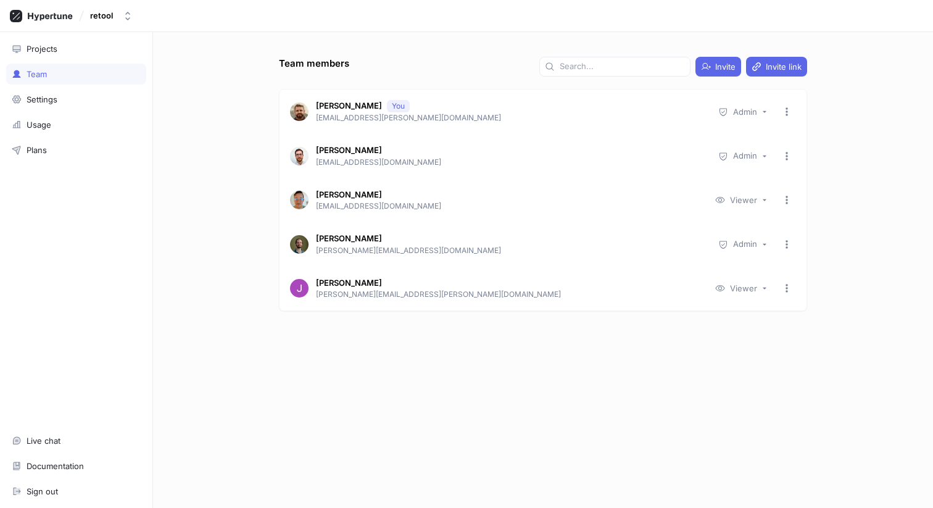
click at [197, 136] on div "Team members Invite Invite link [PERSON_NAME] [PERSON_NAME][EMAIL_ADDRESS][PERS…" at bounding box center [543, 270] width 780 height 476
click at [205, 165] on div "Team members Invite Invite link [PERSON_NAME] [PERSON_NAME][EMAIL_ADDRESS][PERS…" at bounding box center [543, 270] width 780 height 476
